Goal: Information Seeking & Learning: Check status

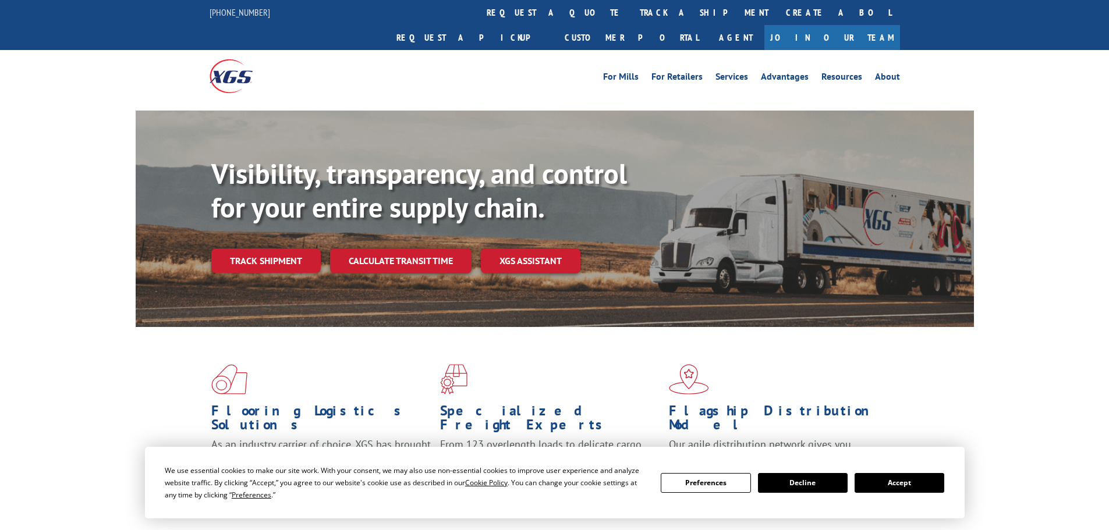
click at [631, 12] on link "track a shipment" at bounding box center [704, 12] width 146 height 25
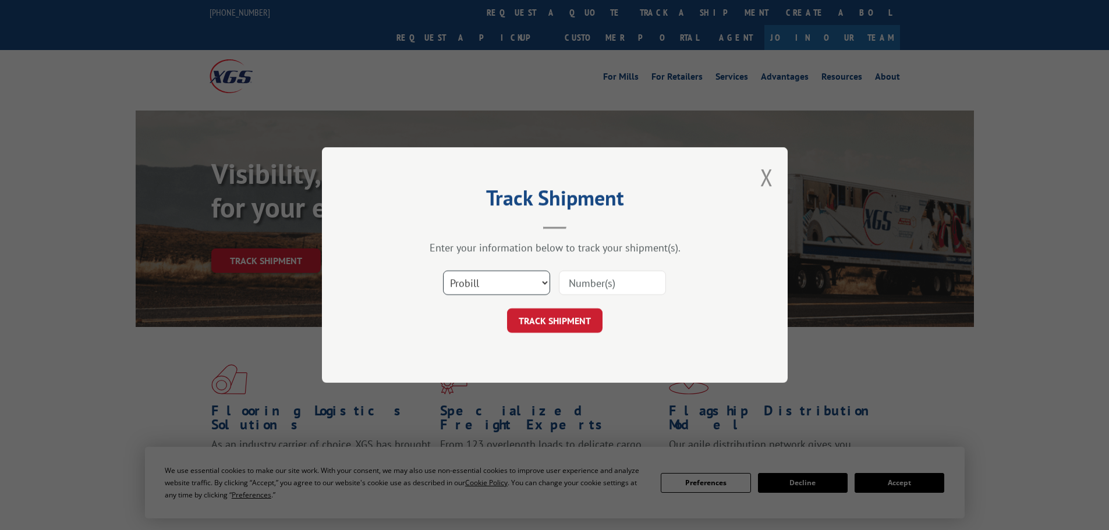
click at [504, 278] on select "Select category... Probill BOL PO" at bounding box center [496, 283] width 107 height 24
select select "bol"
click at [443, 271] on select "Select category... Probill BOL PO" at bounding box center [496, 283] width 107 height 24
click at [592, 289] on input at bounding box center [612, 283] width 107 height 24
paste input "5159829"
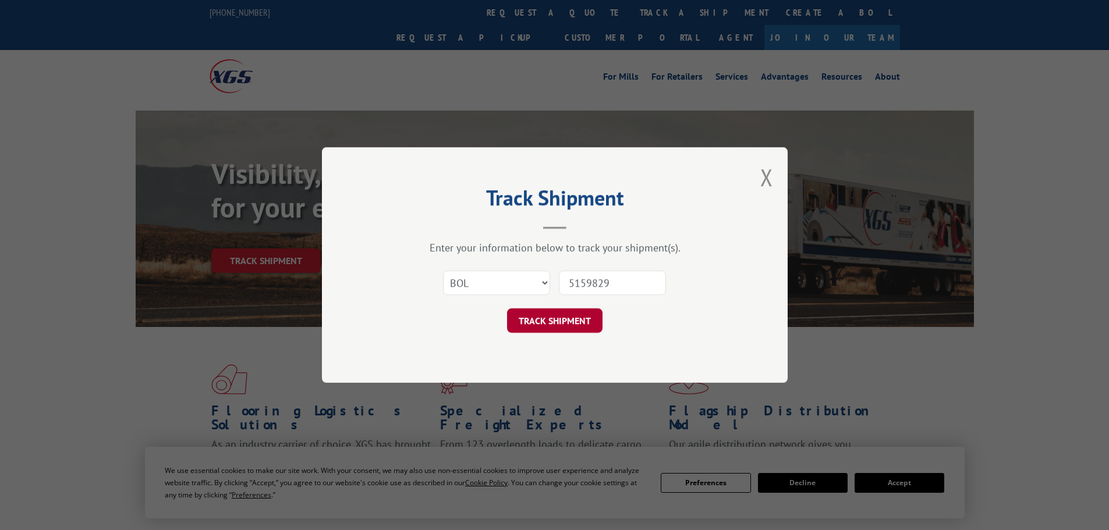
type input "5159829"
click at [565, 324] on button "TRACK SHIPMENT" at bounding box center [554, 321] width 95 height 24
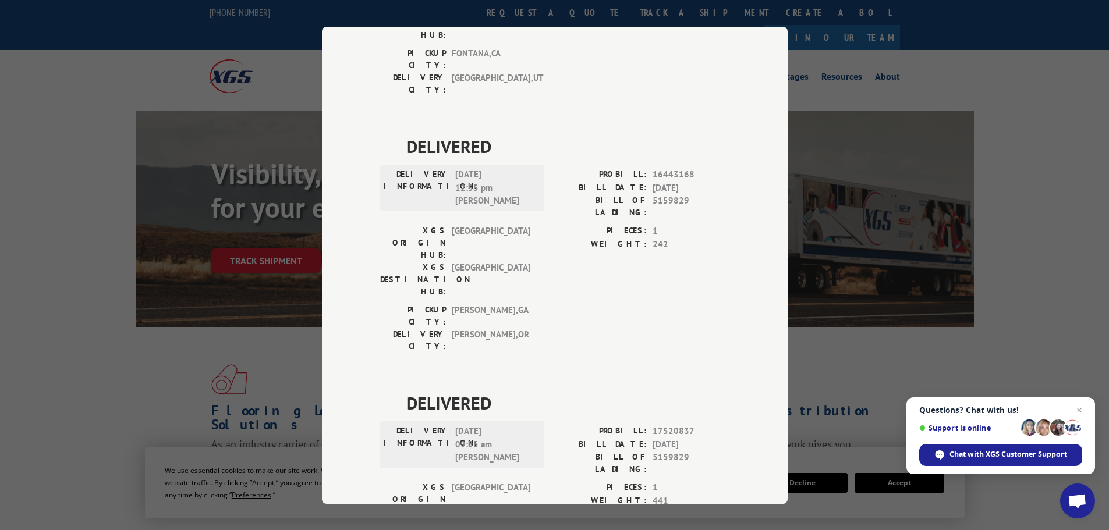
scroll to position [247, 0]
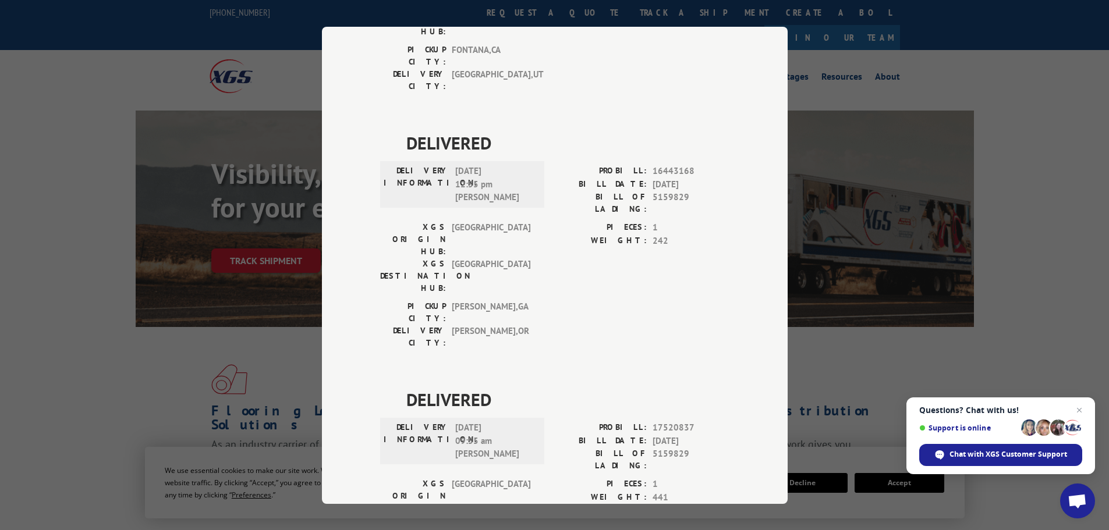
click at [133, 326] on div "Track Shipment DELIVERED DELIVERY INFORMATION: PROBILL: 9843345 BILL DATE: [DAT…" at bounding box center [554, 265] width 1109 height 530
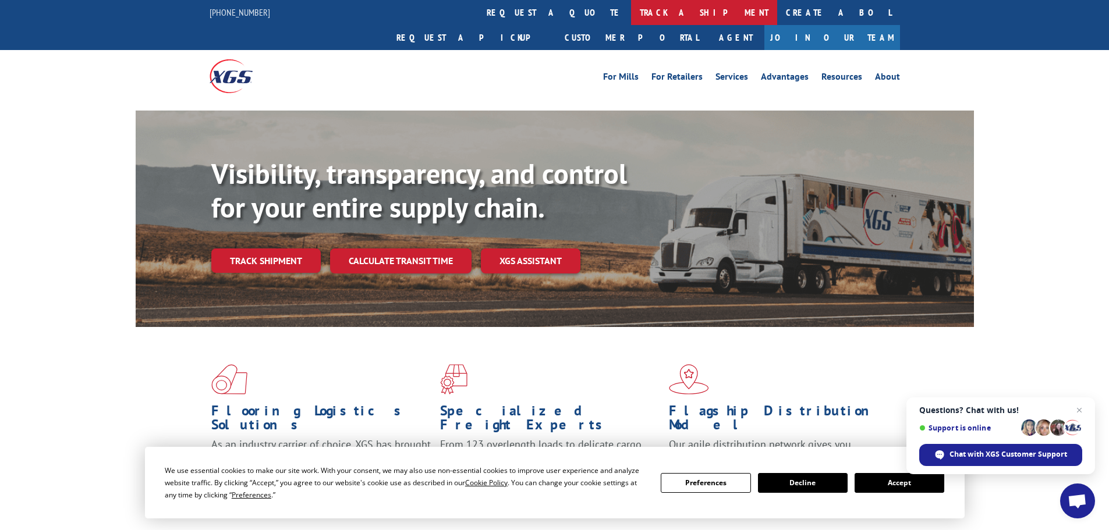
click at [631, 10] on link "track a shipment" at bounding box center [704, 12] width 146 height 25
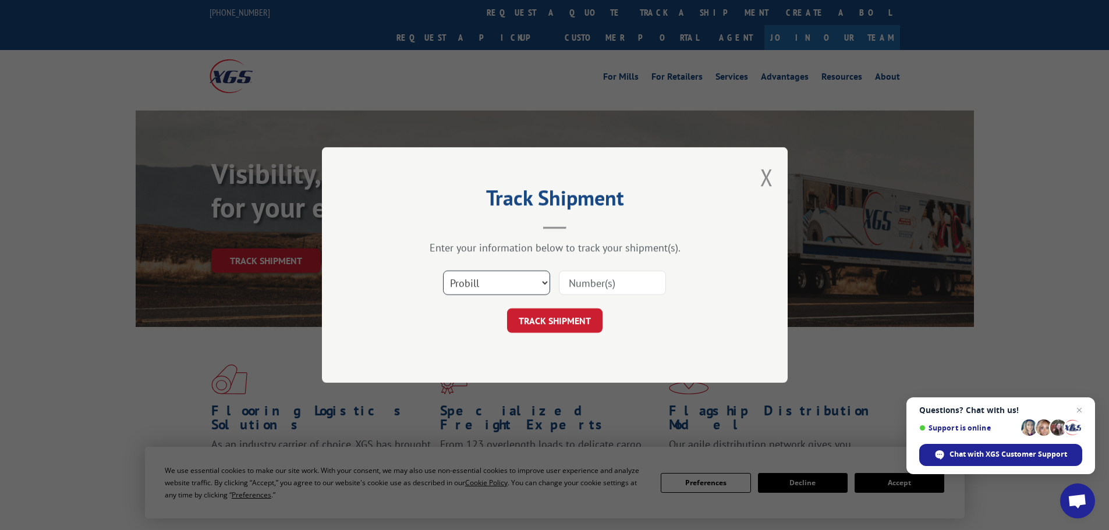
click at [484, 285] on select "Select category... Probill BOL PO" at bounding box center [496, 283] width 107 height 24
select select "bol"
click at [443, 271] on select "Select category... Probill BOL PO" at bounding box center [496, 283] width 107 height 24
click at [578, 283] on input at bounding box center [612, 283] width 107 height 24
paste input "6009291"
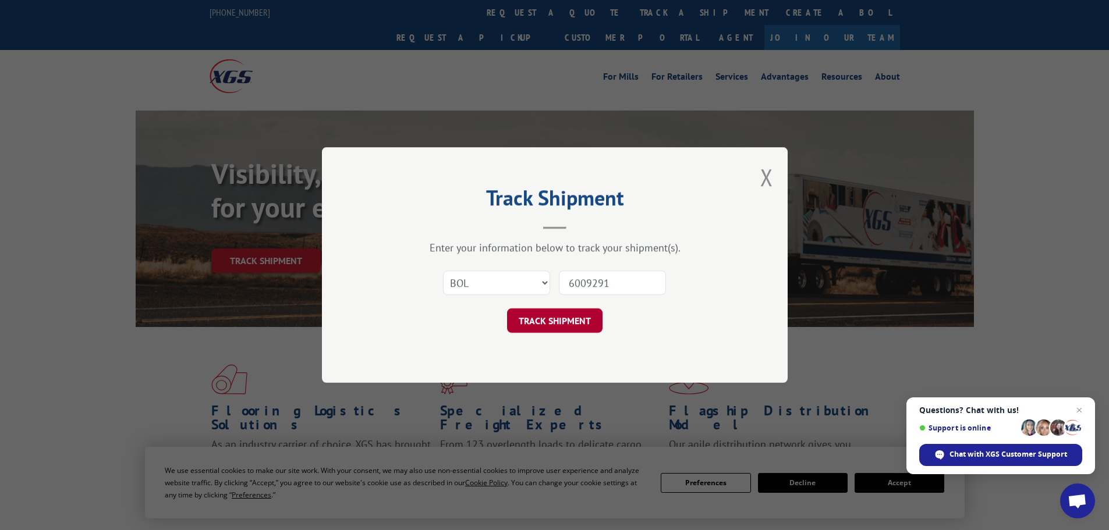
type input "6009291"
click at [547, 329] on button "TRACK SHIPMENT" at bounding box center [554, 321] width 95 height 24
